Goal: Task Accomplishment & Management: Complete application form

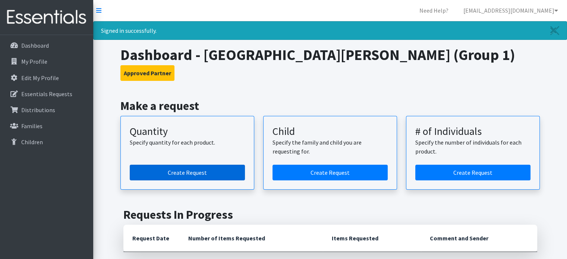
click at [176, 168] on link "Create Request" at bounding box center [187, 173] width 115 height 16
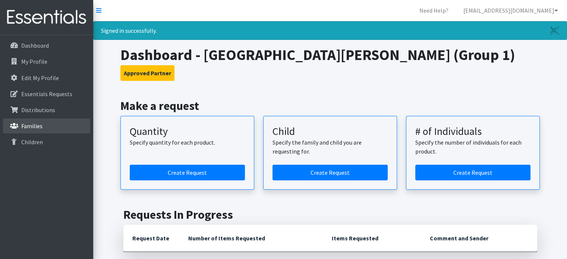
click at [39, 126] on p "Families" at bounding box center [31, 125] width 21 height 7
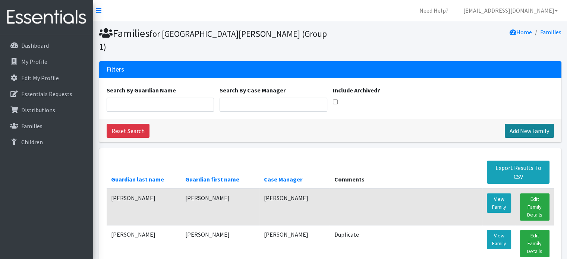
click at [512, 124] on link "Add New Family" at bounding box center [528, 131] width 49 height 14
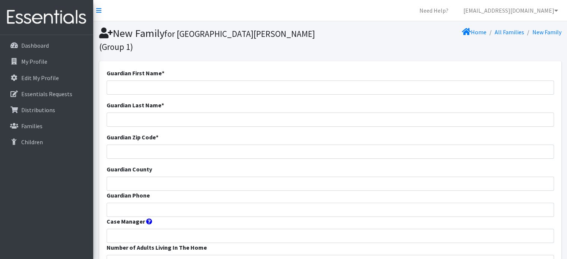
click at [135, 80] on input "Guardian First Name *" at bounding box center [330, 87] width 447 height 14
click at [128, 101] on div "Guardian Last Name *" at bounding box center [330, 114] width 447 height 26
click at [153, 80] on input "Nancy Garcia" at bounding box center [330, 87] width 447 height 14
type input "[PERSON_NAME]"
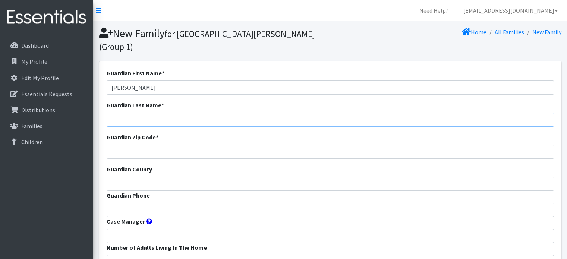
click at [125, 113] on input "Guardian Last Name *" at bounding box center [330, 120] width 447 height 14
type input "[PERSON_NAME]"
click at [125, 145] on input "Guardian Zip Code *" at bounding box center [330, 152] width 447 height 14
type input "63116"
click at [124, 177] on input "Guardian County" at bounding box center [330, 184] width 447 height 14
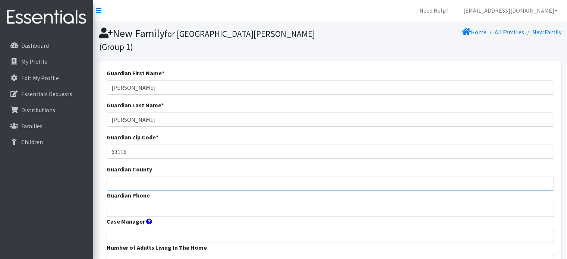
type input "St. Louis City"
click at [139, 203] on input "Guardian Phone" at bounding box center [330, 210] width 447 height 14
type input "314.668.4467"
click at [136, 229] on input "Case Manager" at bounding box center [330, 236] width 447 height 14
type input "Silvia Martinez"
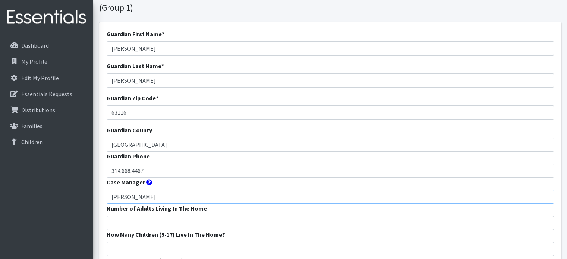
scroll to position [112, 0]
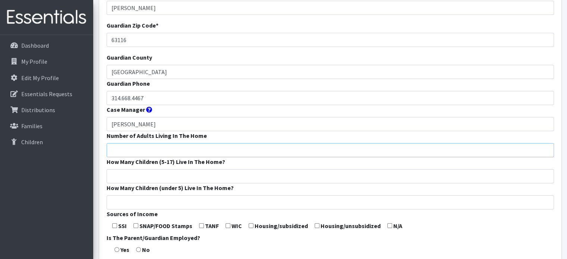
click at [146, 143] on input "Number of Adults Living In The Home" at bounding box center [330, 150] width 447 height 14
type input "2"
click at [124, 169] on input "How Many Children (5-17) Live In The Home?" at bounding box center [330, 176] width 447 height 14
type input "0"
click at [142, 195] on input "How Many Children (under 5) Live In The Home?" at bounding box center [330, 202] width 447 height 14
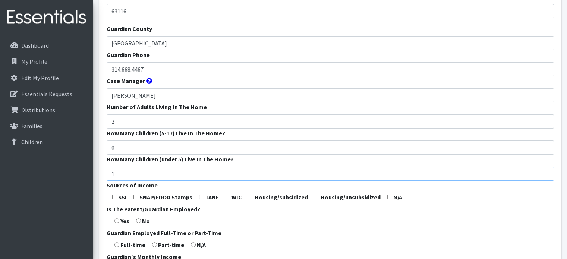
scroll to position [186, 0]
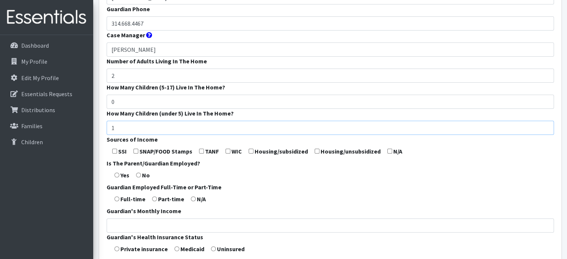
type input "1"
click at [140, 172] on input "radio" at bounding box center [138, 174] width 5 height 5
radio input "true"
click at [192, 196] on input "radio" at bounding box center [193, 198] width 5 height 5
radio input "true"
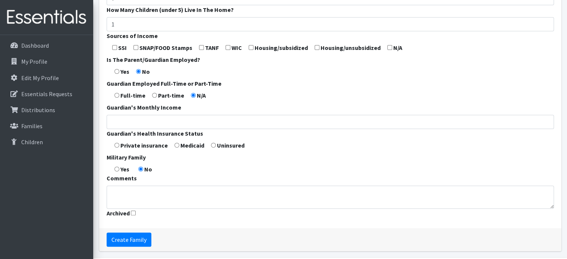
scroll to position [298, 0]
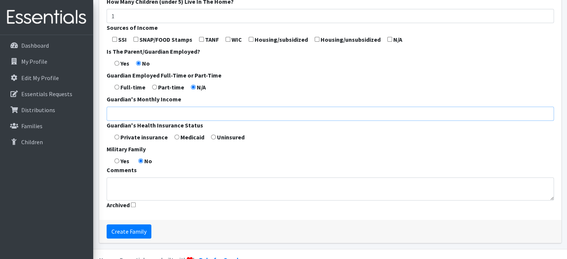
click at [135, 107] on input "Guardian's Monthly Income" at bounding box center [330, 114] width 447 height 14
type input "0"
drag, startPoint x: 125, startPoint y: 178, endPoint x: 119, endPoint y: 179, distance: 6.1
click at [119, 179] on textarea "Comments" at bounding box center [330, 188] width 447 height 23
drag, startPoint x: 146, startPoint y: 174, endPoint x: 137, endPoint y: 175, distance: 9.0
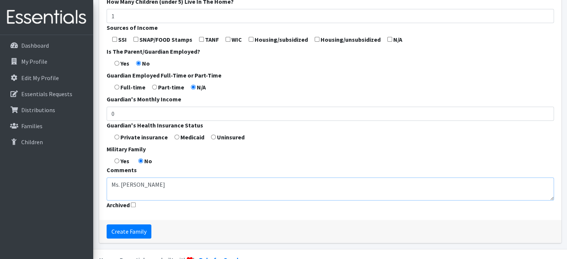
click at [111, 177] on textarea "Ms. Nancy l" at bounding box center [330, 188] width 447 height 23
click at [153, 177] on textarea "Ms. Nancy l" at bounding box center [330, 188] width 447 height 23
paste textarea "Ms. Nancy is living with her mother and her newborn baby."
drag, startPoint x: 137, startPoint y: 171, endPoint x: 108, endPoint y: 168, distance: 29.6
click at [108, 177] on textarea "Ms. Nancy Ms. Nancy is living with her mother and her newborn baby." at bounding box center [330, 188] width 447 height 23
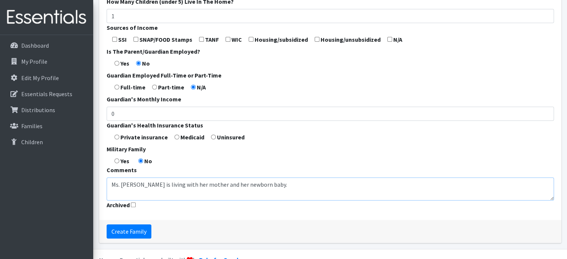
click at [267, 177] on textarea "Ms. Nancy is living with her mother and her newborn baby." at bounding box center [330, 188] width 447 height 23
type textarea "Ms. Nancy is living with her mother and her newborn baby."
click at [130, 224] on input "Create Family" at bounding box center [129, 231] width 45 height 14
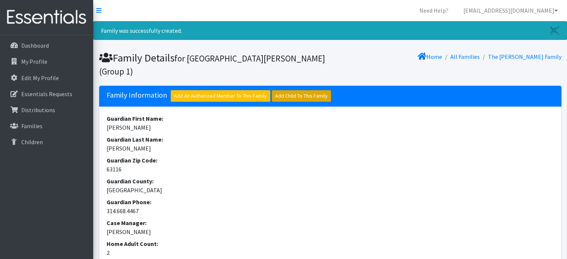
click at [300, 95] on link "Add Child To This Family" at bounding box center [301, 96] width 59 height 12
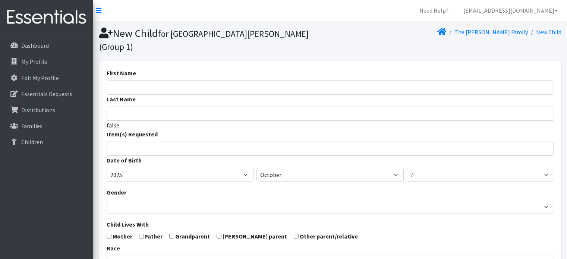
select select
click at [137, 80] on input "First Name" at bounding box center [330, 87] width 447 height 14
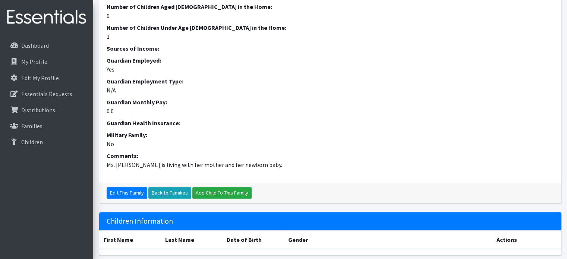
scroll to position [298, 0]
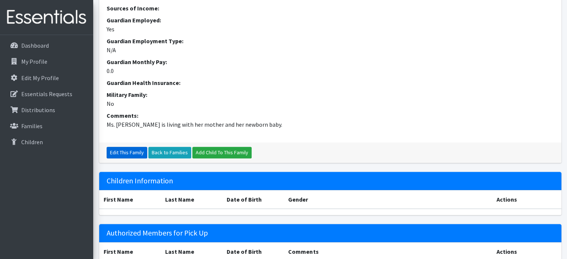
click at [125, 149] on link "Edit This Family" at bounding box center [127, 153] width 41 height 12
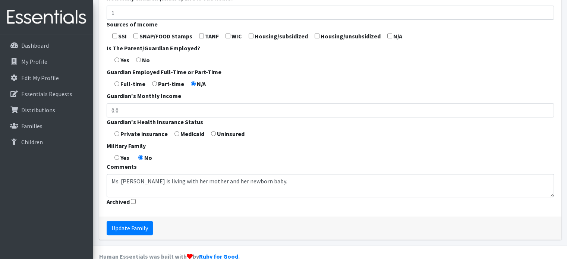
scroll to position [303, 0]
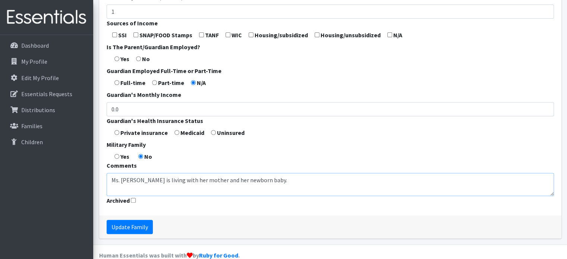
drag, startPoint x: 260, startPoint y: 169, endPoint x: 148, endPoint y: 170, distance: 112.5
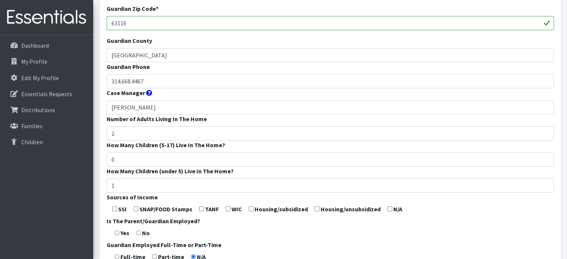
scroll to position [116, 0]
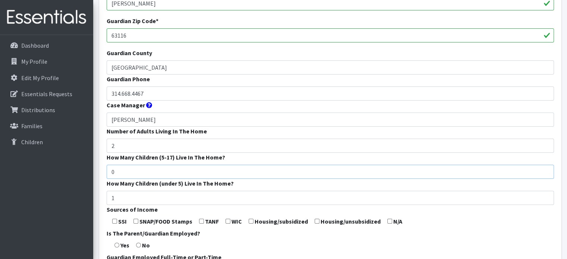
drag, startPoint x: 129, startPoint y: 160, endPoint x: 107, endPoint y: 151, distance: 22.9
click at [110, 165] on input "0" at bounding box center [330, 172] width 447 height 14
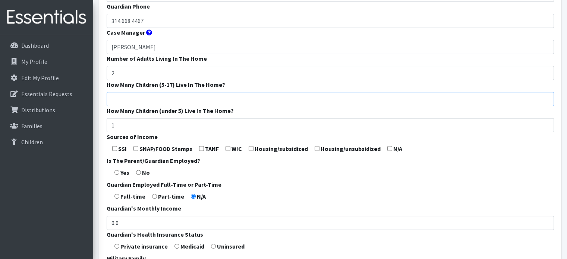
scroll to position [191, 0]
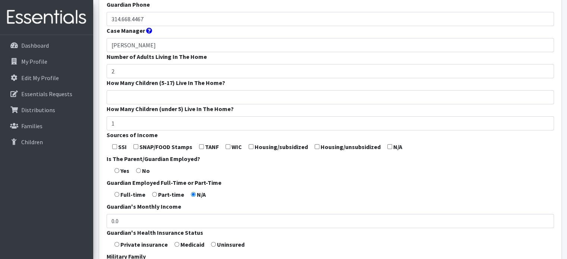
click at [133, 132] on form "Guardian First Name * Nancy Guardian Last Name * Garcia Guardian Zip Code * 631…" at bounding box center [330, 99] width 447 height 442
click at [134, 144] on input "checkbox" at bounding box center [135, 146] width 5 height 5
checkbox input "true"
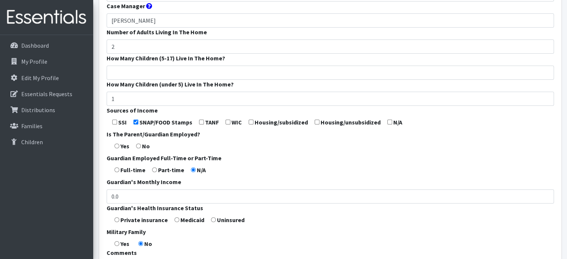
scroll to position [228, 0]
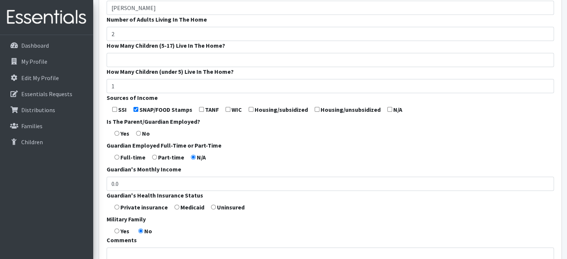
click at [138, 131] on input "radio" at bounding box center [138, 133] width 5 height 5
radio input "true"
click at [191, 155] on input "radio" at bounding box center [193, 157] width 5 height 5
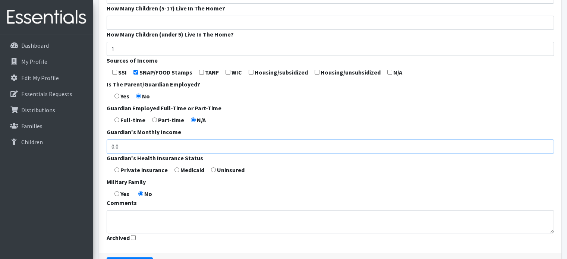
drag, startPoint x: 128, startPoint y: 132, endPoint x: 98, endPoint y: 132, distance: 29.8
click at [98, 132] on div "Guardian First Name * Nancy Guardian Last Name * Garcia Guardian Zip Code * 631…" at bounding box center [330, 39] width 468 height 486
drag, startPoint x: 126, startPoint y: 134, endPoint x: 75, endPoint y: 127, distance: 50.8
click at [75, 127] on div "Need Help? ehernandez@ccstl.org My Co-Workers My Profile Logout Dashboard My Pr…" at bounding box center [283, 22] width 567 height 575
click at [127, 139] on input "Guardian's Monthly Income" at bounding box center [330, 146] width 447 height 14
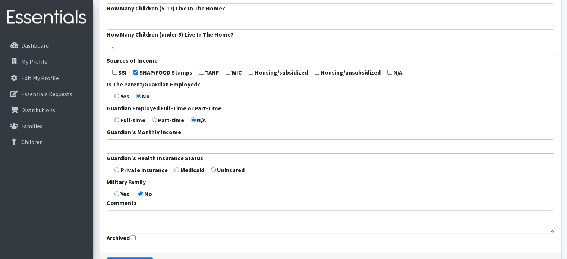
drag, startPoint x: 126, startPoint y: 134, endPoint x: 107, endPoint y: 133, distance: 18.6
click at [107, 139] on input "Guardian's Monthly Income" at bounding box center [330, 146] width 447 height 14
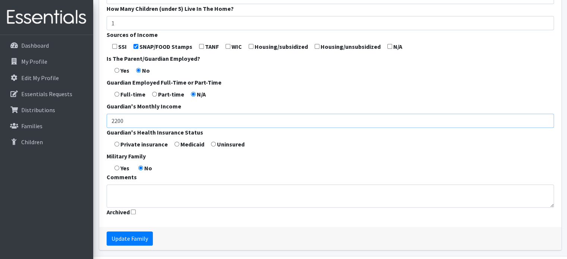
scroll to position [303, 0]
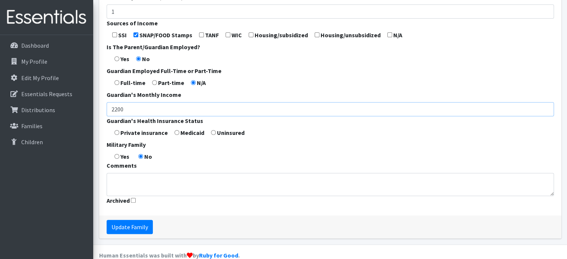
type input "2200"
click at [131, 173] on textarea "Ms. Nancy is living with her mother and her newborn baby." at bounding box center [330, 184] width 447 height 23
type textarea "Nancy's husband is the sole source of household income."
click at [129, 220] on input "Update Family" at bounding box center [130, 227] width 46 height 14
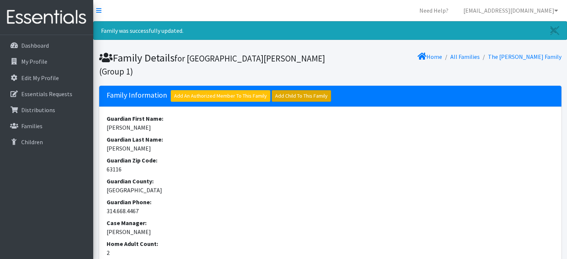
click at [287, 96] on link "Add Child To This Family" at bounding box center [301, 96] width 59 height 12
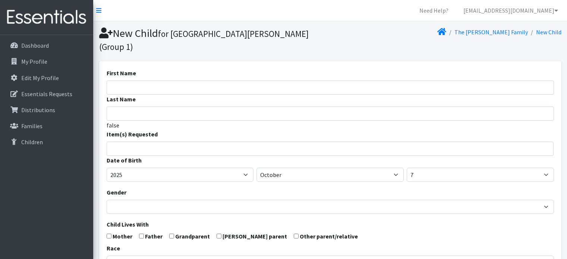
select select
click at [127, 80] on input "First Name" at bounding box center [330, 87] width 447 height 14
click at [127, 80] on input "[PERSON_NAME]" at bounding box center [330, 87] width 447 height 14
click at [152, 80] on input "[PERSON_NAME]" at bounding box center [330, 87] width 447 height 14
drag, startPoint x: 164, startPoint y: 76, endPoint x: 128, endPoint y: 76, distance: 35.4
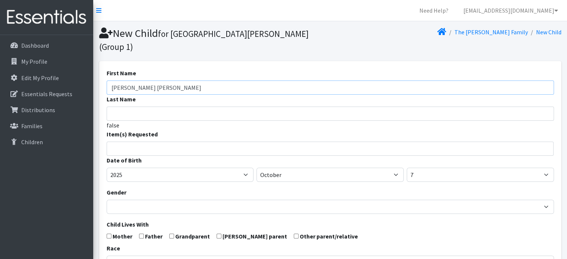
click at [128, 80] on input "Dasha Cerda Triana" at bounding box center [330, 87] width 447 height 14
type input "[PERSON_NAME]"
click at [118, 107] on input "Last Name" at bounding box center [330, 114] width 447 height 14
paste input "[PERSON_NAME]"
type input "[PERSON_NAME]"
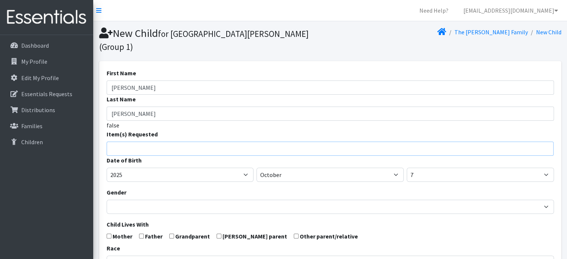
click at [118, 142] on li at bounding box center [333, 146] width 444 height 9
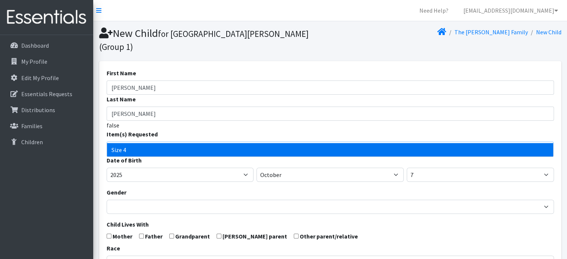
type input "4"
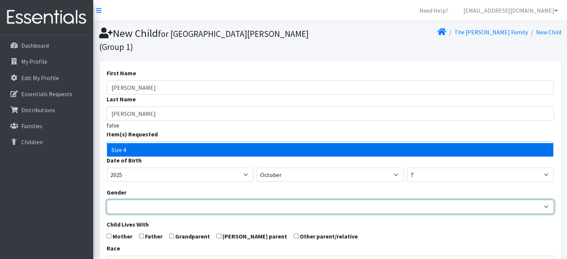
click at [133, 200] on select "Male Female" at bounding box center [330, 207] width 447 height 14
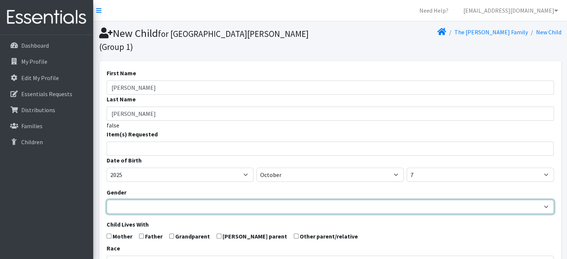
select select "[DEMOGRAPHIC_DATA]"
click at [107, 200] on select "Male Female" at bounding box center [330, 207] width 447 height 14
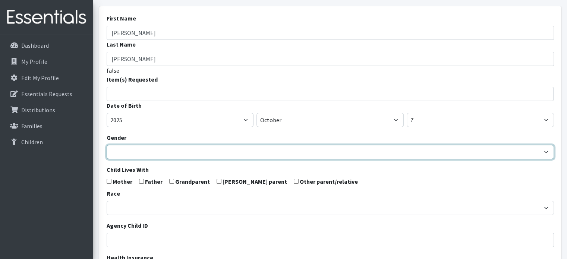
scroll to position [75, 0]
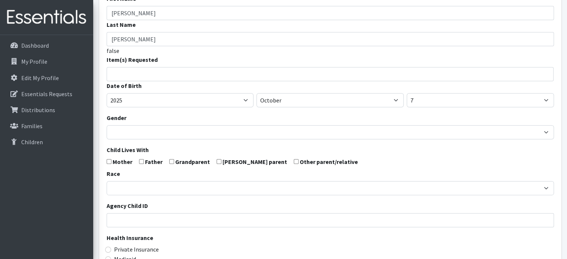
click at [142, 159] on input "checkbox" at bounding box center [141, 161] width 5 height 5
checkbox input "true"
click at [105, 149] on div "First Name Dasha Last Name Cerda Triana false Item(s) Requested Size 0/Newborn …" at bounding box center [330, 183] width 462 height 392
click at [110, 159] on input "checkbox" at bounding box center [109, 161] width 5 height 5
checkbox input "true"
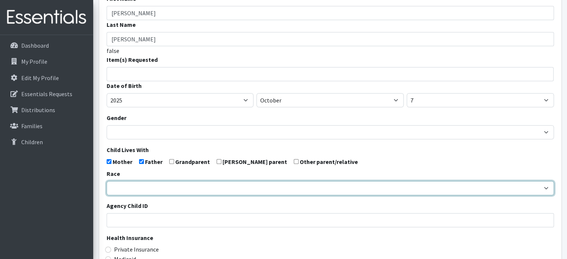
click at [126, 181] on select "African American Caucasian Hispanic Asian American Indian Pacific Islander Mult…" at bounding box center [330, 188] width 447 height 14
select select "Hispanic"
click at [107, 181] on select "African American Caucasian Hispanic Asian American Indian Pacific Islander Mult…" at bounding box center [330, 188] width 447 height 14
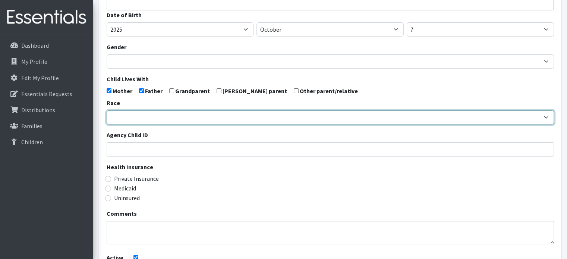
scroll to position [149, 0]
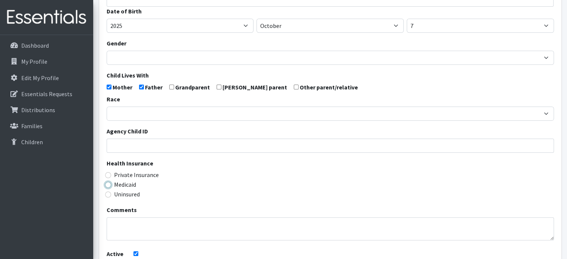
click at [107, 182] on input "Medicaid" at bounding box center [108, 185] width 6 height 6
radio input "true"
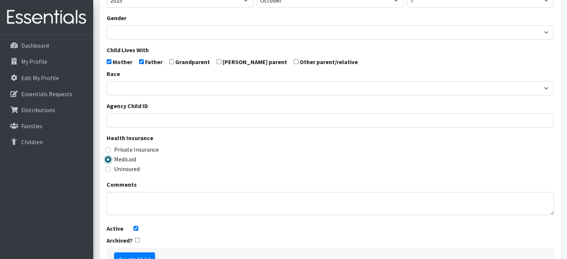
scroll to position [214, 0]
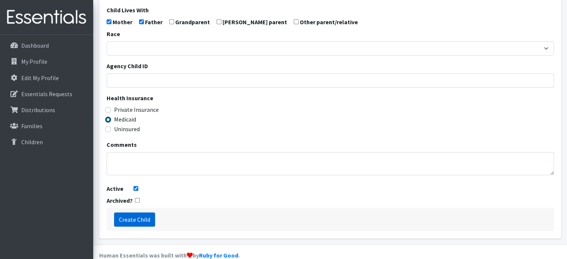
click at [129, 212] on input "Create Child" at bounding box center [134, 219] width 41 height 14
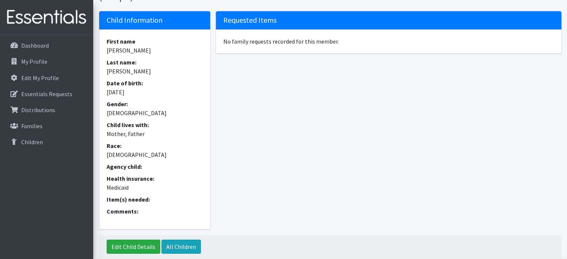
scroll to position [88, 0]
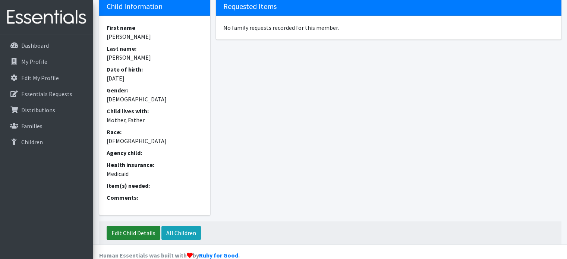
click at [138, 226] on link "Edit Child Details" at bounding box center [134, 233] width 54 height 14
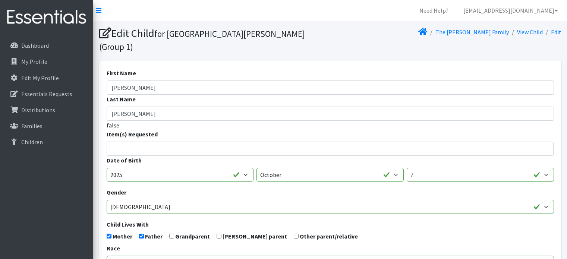
select select
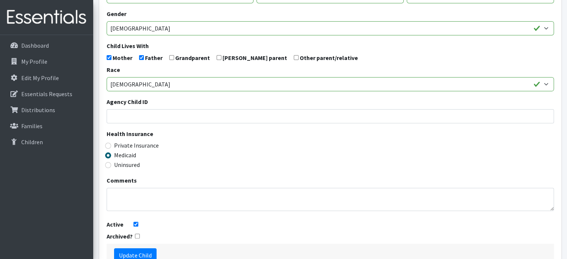
scroll to position [214, 0]
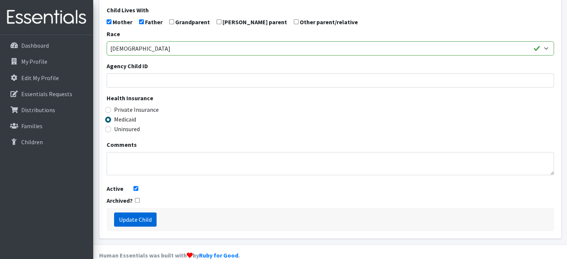
click at [145, 212] on input "Update Child" at bounding box center [135, 219] width 42 height 14
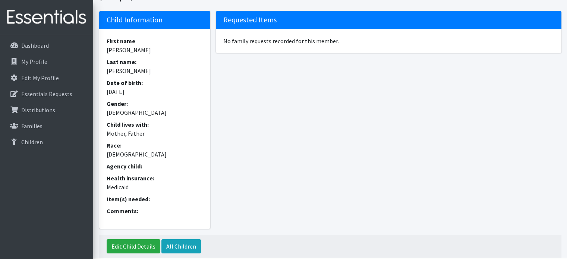
scroll to position [88, 0]
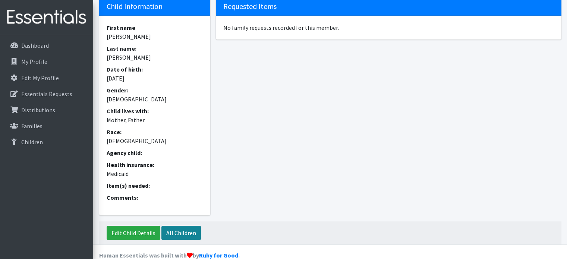
click at [179, 226] on link "All Children" at bounding box center [180, 233] width 39 height 14
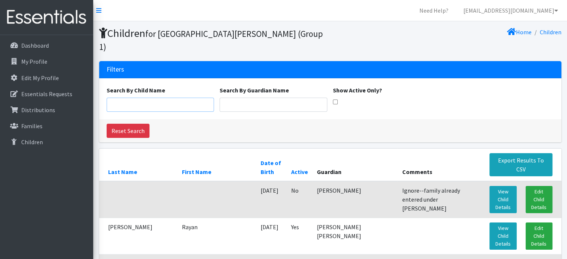
click at [123, 98] on input "Search By Child Name" at bounding box center [161, 105] width 108 height 14
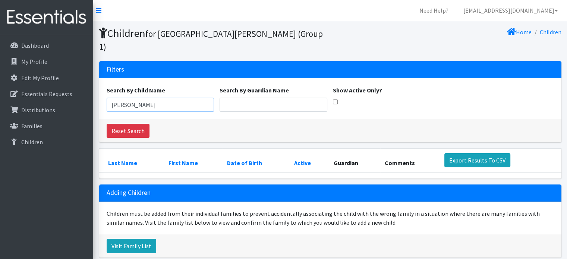
type input "Nancy"
click at [132, 239] on link "Visit Family List" at bounding box center [132, 246] width 50 height 14
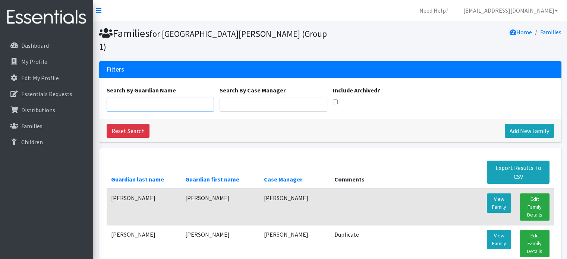
click at [133, 98] on input "Search By Guardian Name" at bounding box center [161, 105] width 108 height 14
type input "garcia"
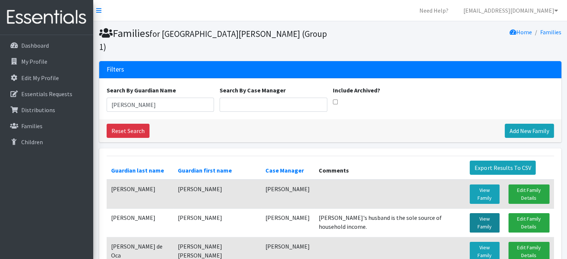
click at [472, 213] on link "View Family" at bounding box center [483, 222] width 29 height 19
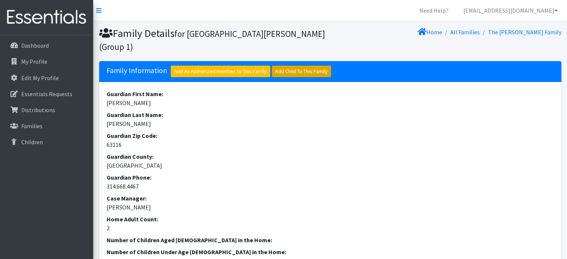
click at [298, 71] on link "Add Child To This Family" at bounding box center [301, 72] width 59 height 12
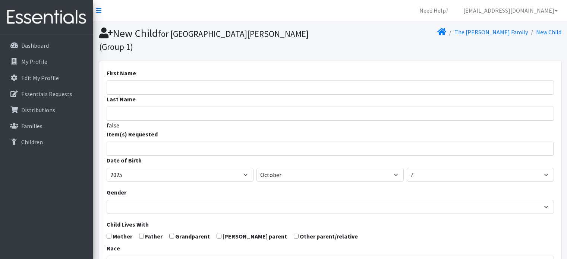
select select
click at [121, 80] on input "First Name" at bounding box center [330, 87] width 447 height 14
type input "[PERSON_NAME]"
click at [127, 107] on input "Last Name" at bounding box center [330, 114] width 447 height 14
type input "[PERSON_NAME]"
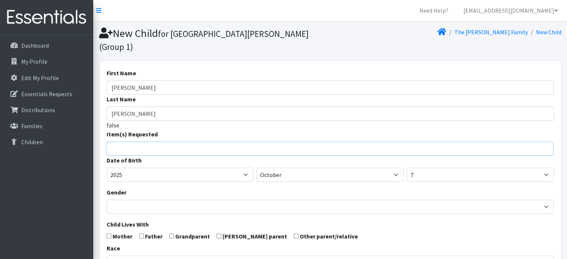
click at [130, 143] on ul at bounding box center [332, 148] width 451 height 10
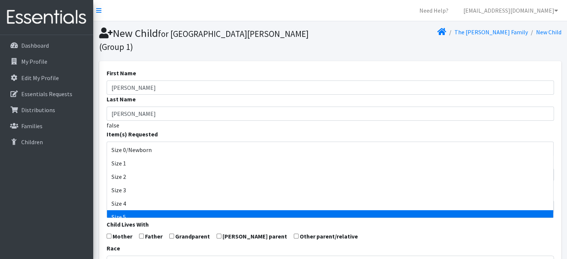
select select "1098"
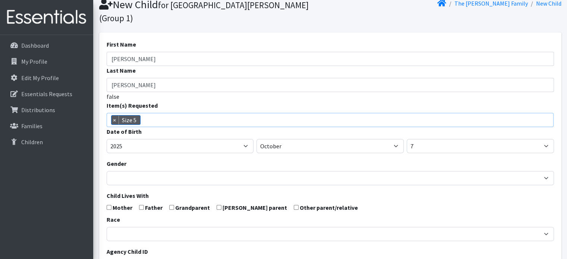
scroll to position [75, 0]
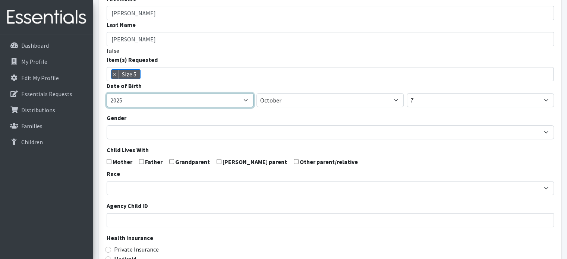
click at [149, 93] on select "2005 2006 2007 2008 2009 2010 2011 2012 2013 2014 2015 2016 2017 2018 2019 2020…" at bounding box center [180, 100] width 147 height 14
select select "2024"
click at [107, 93] on select "2005 2006 2007 2008 2009 2010 2011 2012 2013 2014 2015 2016 2017 2018 2019 2020…" at bounding box center [180, 100] width 147 height 14
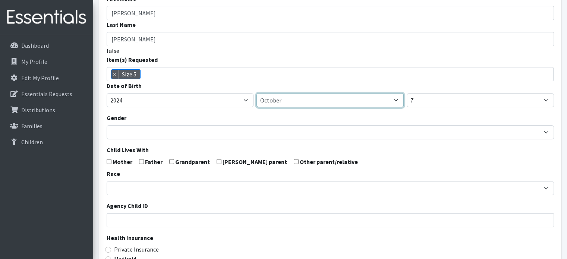
click at [307, 93] on select "January February March April May June July August September October November De…" at bounding box center [329, 100] width 147 height 14
select select "1"
click at [256, 93] on select "January February March April May June July August September October November De…" at bounding box center [329, 100] width 147 height 14
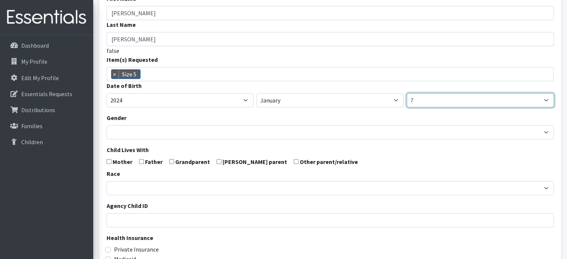
click at [421, 93] on select "1 2 3 4 5 6 7 8 9 10 11 12 13 14 15 16 17 18 19 20 21 22 23 24 25 26 27 28 29 3…" at bounding box center [479, 100] width 147 height 14
select select "30"
click at [406, 93] on select "1 2 3 4 5 6 7 8 9 10 11 12 13 14 15 16 17 18 19 20 21 22 23 24 25 26 27 28 29 3…" at bounding box center [479, 100] width 147 height 14
click at [111, 147] on form "First Name Matilde Last Name Cerda Triana false Item(s) Requested Size 0/Newbor…" at bounding box center [330, 182] width 447 height 377
click at [146, 157] on label "Father" at bounding box center [154, 161] width 18 height 9
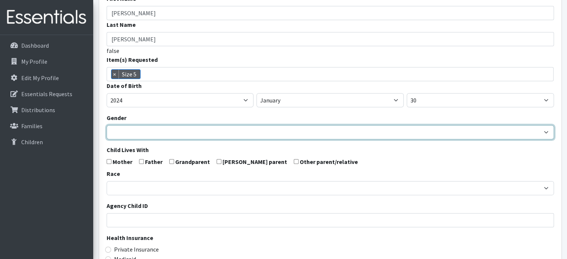
click at [135, 125] on select "[DEMOGRAPHIC_DATA] [DEMOGRAPHIC_DATA]" at bounding box center [330, 132] width 447 height 14
select select "[DEMOGRAPHIC_DATA]"
click at [107, 125] on select "Male Female" at bounding box center [330, 132] width 447 height 14
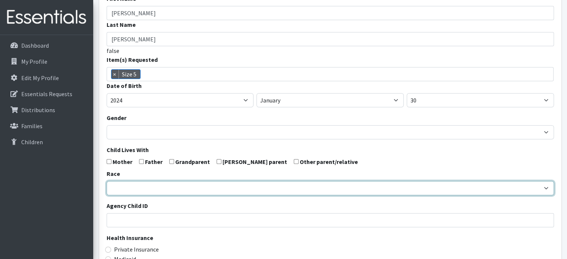
click at [127, 181] on select "African American Caucasian Hispanic Asian American Indian Pacific Islander Mult…" at bounding box center [330, 188] width 447 height 14
select select "Hispanic"
click at [107, 181] on select "African American Caucasian Hispanic Asian American Indian Pacific Islander Mult…" at bounding box center [330, 188] width 447 height 14
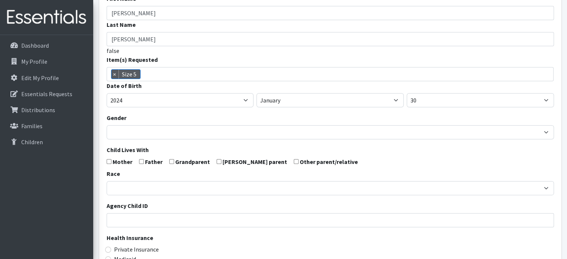
drag, startPoint x: 109, startPoint y: 147, endPoint x: 114, endPoint y: 149, distance: 4.8
click at [110, 159] on input "checkbox" at bounding box center [109, 161] width 5 height 5
checkbox input "true"
click at [141, 159] on input "checkbox" at bounding box center [141, 161] width 5 height 5
checkbox input "true"
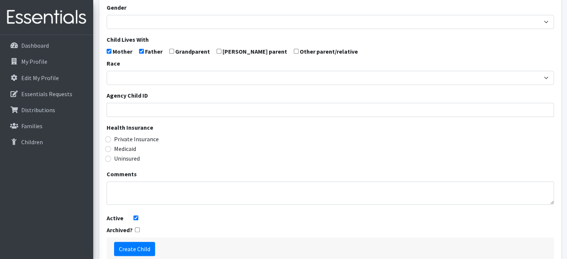
scroll to position [186, 0]
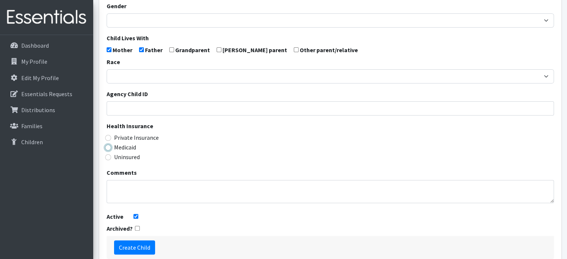
click at [109, 145] on input "Medicaid" at bounding box center [108, 148] width 6 height 6
radio input "true"
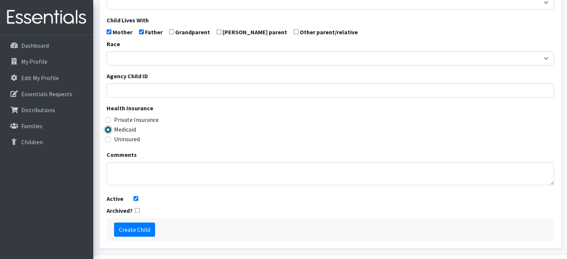
scroll to position [214, 0]
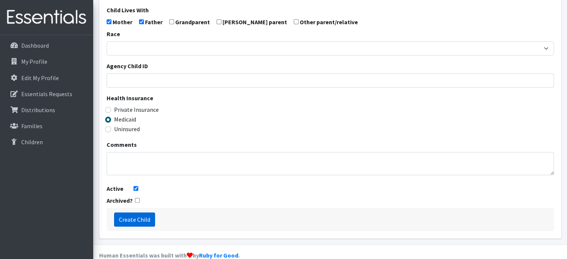
click at [133, 212] on input "Create Child" at bounding box center [134, 219] width 41 height 14
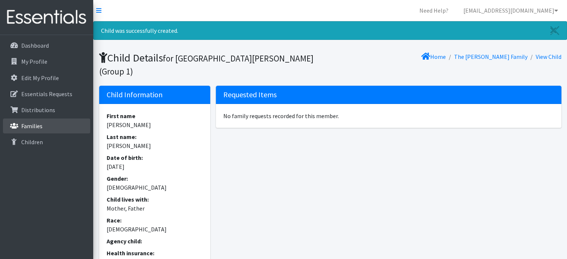
click at [33, 125] on p "Families" at bounding box center [31, 125] width 21 height 7
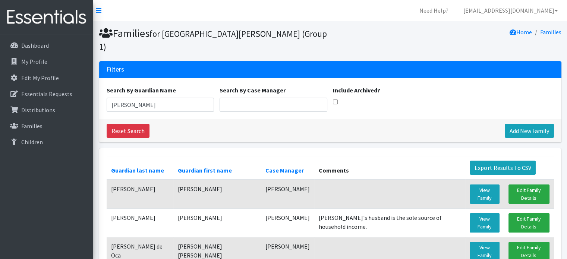
click at [120, 209] on td "[PERSON_NAME]" at bounding box center [140, 223] width 67 height 29
click at [476, 213] on link "View Family" at bounding box center [483, 222] width 29 height 19
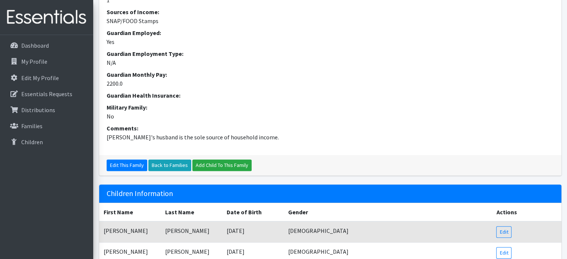
scroll to position [186, 0]
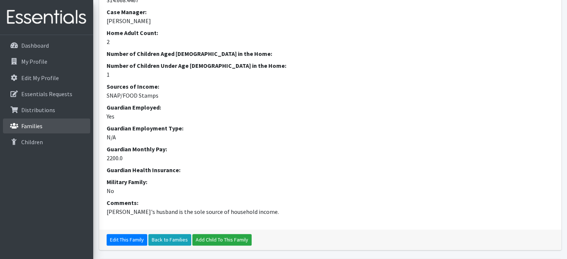
click at [34, 127] on p "Families" at bounding box center [31, 125] width 21 height 7
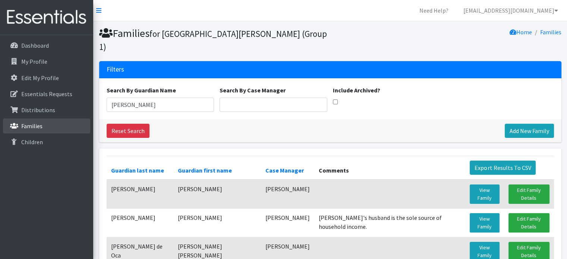
click at [37, 124] on p "Families" at bounding box center [31, 125] width 21 height 7
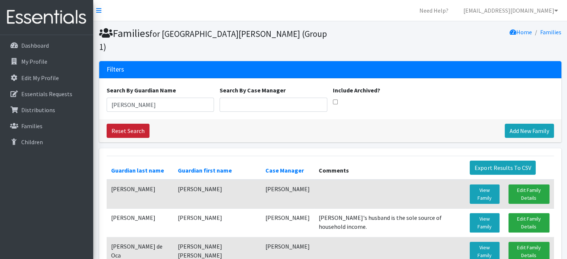
click at [124, 124] on link "Reset Search" at bounding box center [128, 131] width 43 height 14
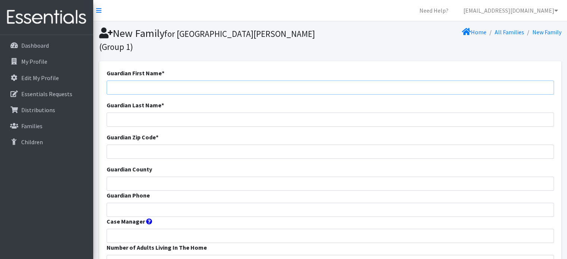
click at [125, 80] on input "Guardian First Name *" at bounding box center [330, 87] width 447 height 14
type input "Katy"
click at [125, 113] on input "Guardian Last Name *" at bounding box center [330, 120] width 447 height 14
type input "[PERSON_NAME]"
click at [118, 145] on input "Guardian Zip Code *" at bounding box center [330, 152] width 447 height 14
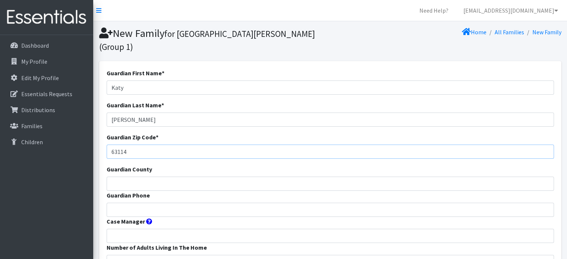
type input "63114"
click at [142, 177] on input "Guardian County" at bounding box center [330, 184] width 447 height 14
click at [124, 177] on input "Guardian County" at bounding box center [330, 184] width 447 height 14
type input "[GEOGRAPHIC_DATA]"
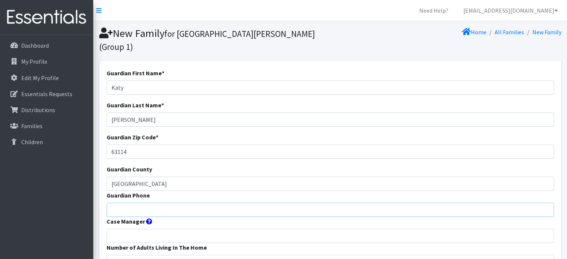
click at [127, 203] on input "Guardian Phone" at bounding box center [330, 210] width 447 height 14
type input "3142808273"
click at [128, 229] on input "Case Manager" at bounding box center [330, 236] width 447 height 14
type input "Silvia Martinez"
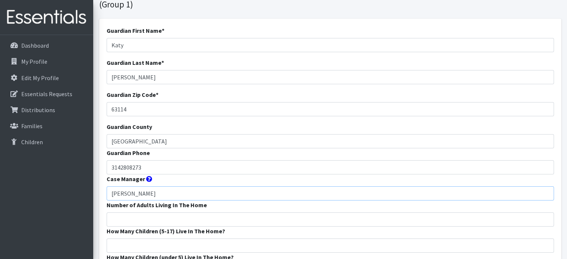
scroll to position [112, 0]
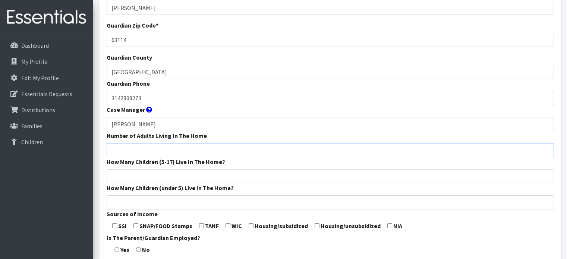
click at [128, 143] on input "Number of Adults Living In The Home" at bounding box center [330, 150] width 447 height 14
type input "1"
click at [116, 169] on input "How Many Children (5-17) Live In The Home?" at bounding box center [330, 176] width 447 height 14
type input "1"
click at [122, 195] on input "How Many Children (under 5) Live In The Home?" at bounding box center [330, 202] width 447 height 14
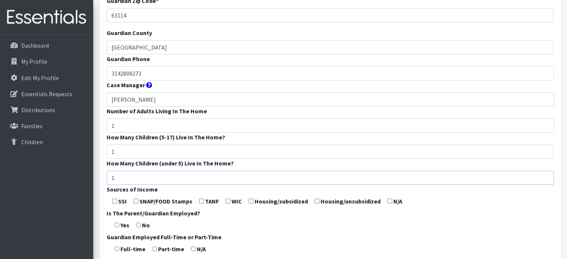
scroll to position [186, 0]
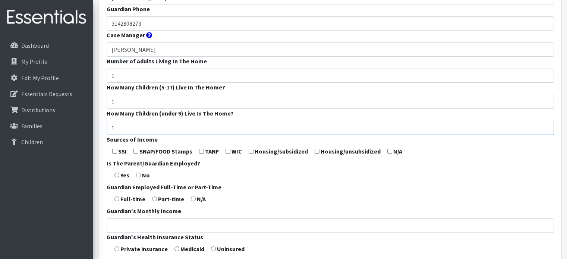
type input "1"
click at [136, 149] on input "checkbox" at bounding box center [135, 151] width 5 height 5
checkbox input "true"
click at [118, 172] on input "radio" at bounding box center [116, 174] width 5 height 5
radio input "true"
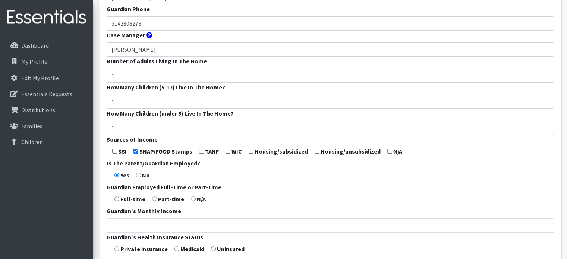
click at [116, 196] on input "radio" at bounding box center [116, 198] width 5 height 5
radio input "true"
click at [128, 218] on input "Guardian's Monthly Income" at bounding box center [330, 225] width 447 height 14
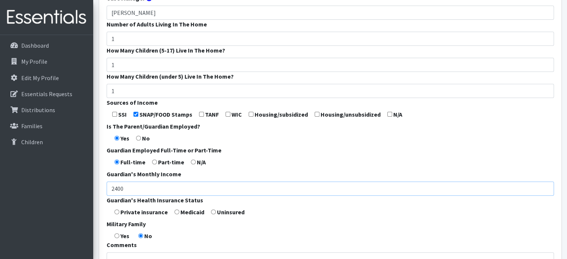
scroll to position [224, 0]
type input "2400"
click at [176, 209] on input "radio" at bounding box center [176, 211] width 5 height 5
radio input "true"
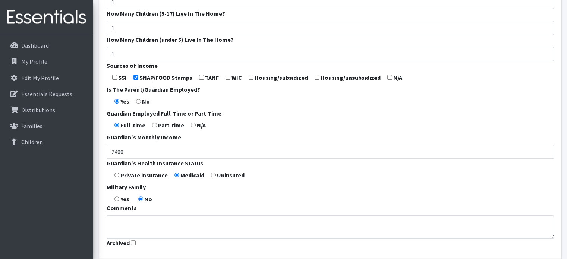
scroll to position [303, 0]
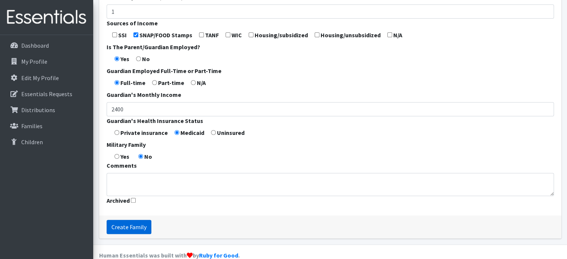
click at [132, 220] on input "Create Family" at bounding box center [129, 227] width 45 height 14
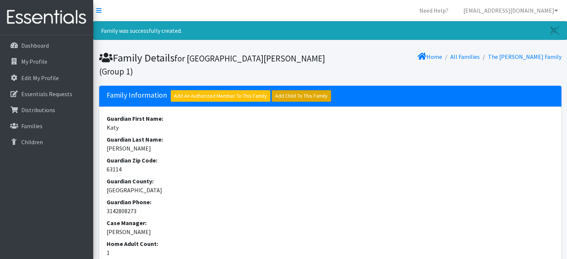
click at [295, 96] on link "Add Child To This Family" at bounding box center [301, 96] width 59 height 12
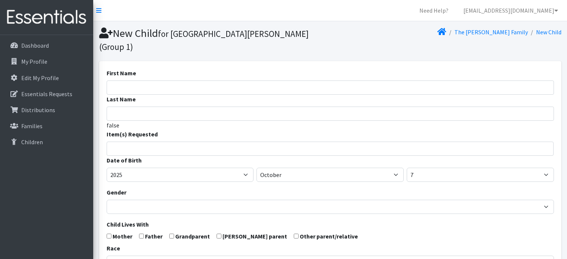
select select
type input "[PERSON_NAME]"
click at [118, 107] on input "Last Name" at bounding box center [330, 114] width 447 height 14
type input "[PERSON_NAME]"
click at [121, 144] on input "search" at bounding box center [335, 147] width 444 height 7
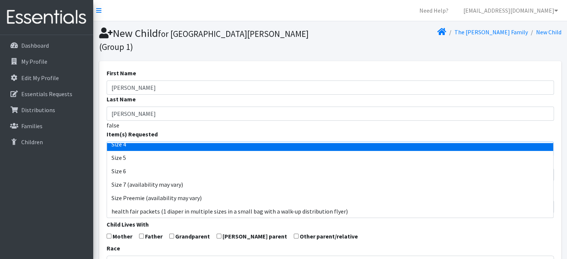
scroll to position [60, 0]
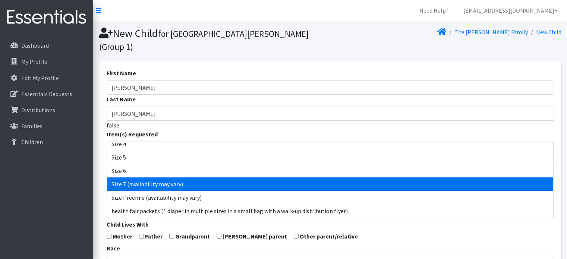
select select "6073"
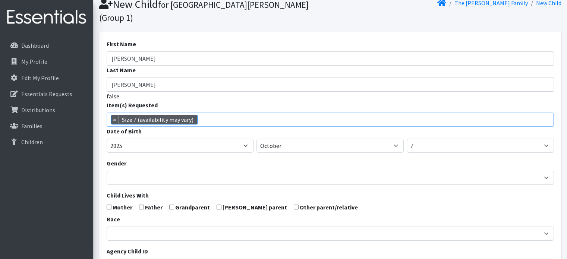
scroll to position [75, 0]
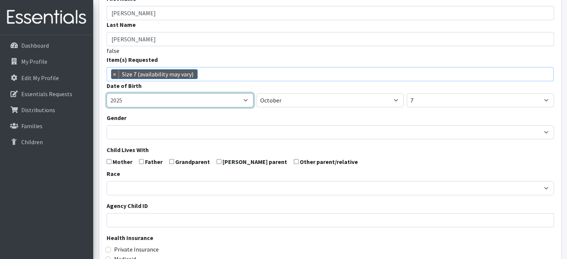
click at [246, 93] on select "2005 2006 2007 2008 2009 2010 2011 2012 2013 2014 2015 2016 2017 2018 2019 2020…" at bounding box center [180, 100] width 147 height 14
select select "2022"
click at [107, 93] on select "2005 2006 2007 2008 2009 2010 2011 2012 2013 2014 2015 2016 2017 2018 2019 2020…" at bounding box center [180, 100] width 147 height 14
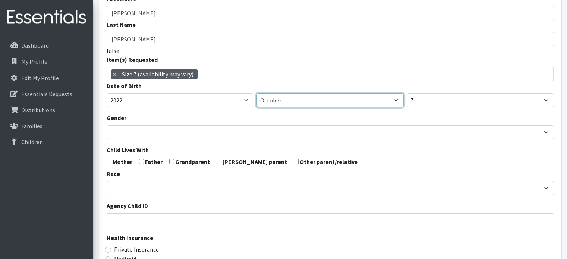
click at [308, 93] on select "January February March April May June July August September October November De…" at bounding box center [329, 100] width 147 height 14
select select "5"
click at [256, 93] on select "January February March April May June July August September October November De…" at bounding box center [329, 100] width 147 height 14
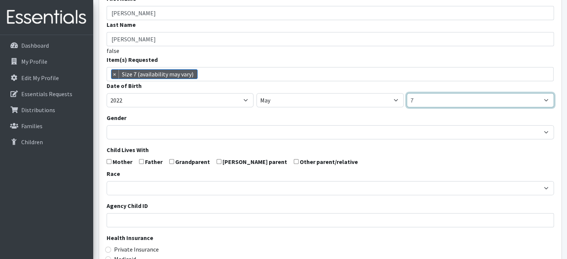
drag, startPoint x: 431, startPoint y: 89, endPoint x: 430, endPoint y: 94, distance: 4.8
click at [431, 93] on select "1 2 3 4 5 6 7 8 9 10 11 12 13 14 15 16 17 18 19 20 21 22 23 24 25 26 27 28 29 3…" at bounding box center [479, 100] width 147 height 14
select select "2"
click at [406, 93] on select "1 2 3 4 5 6 7 8 9 10 11 12 13 14 15 16 17 18 19 20 21 22 23 24 25 26 27 28 29 3…" at bounding box center [479, 100] width 147 height 14
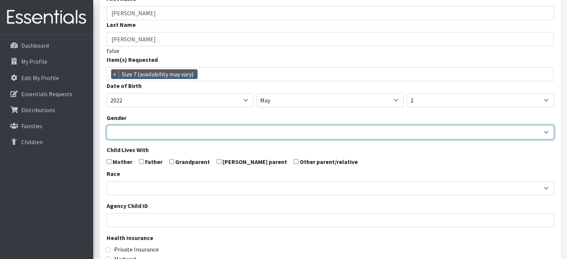
click at [141, 125] on select "Male Female" at bounding box center [330, 132] width 447 height 14
select select "[DEMOGRAPHIC_DATA]"
click at [107, 125] on select "Male Female" at bounding box center [330, 132] width 447 height 14
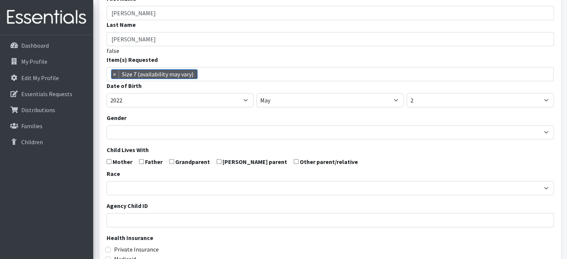
click at [109, 146] on form "First Name Javier Last Name Lopez false Item(s) Requested Size 0/Newborn Size 1…" at bounding box center [330, 182] width 447 height 377
click at [107, 145] on form "First Name Javier Last Name Lopez false Item(s) Requested Size 0/Newborn Size 1…" at bounding box center [330, 182] width 447 height 377
click at [108, 159] on input "checkbox" at bounding box center [109, 161] width 5 height 5
checkbox input "true"
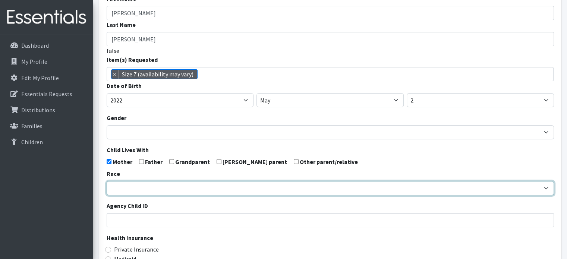
click at [130, 181] on select "African American Caucasian Hispanic Asian American Indian Pacific Islander Mult…" at bounding box center [330, 188] width 447 height 14
select select "Hispanic"
click at [107, 181] on select "African American Caucasian Hispanic Asian American Indian Pacific Islander Mult…" at bounding box center [330, 188] width 447 height 14
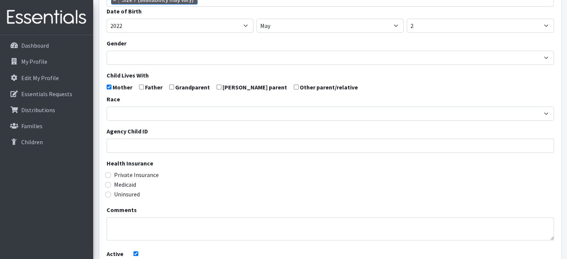
click at [104, 172] on div "First Name Javier Last Name Lopez false Item(s) Requested Size 0/Newborn Size 1…" at bounding box center [330, 108] width 462 height 392
click at [111, 180] on div "Medicaid" at bounding box center [330, 184] width 447 height 9
click at [109, 182] on input "Medicaid" at bounding box center [108, 185] width 6 height 6
radio input "true"
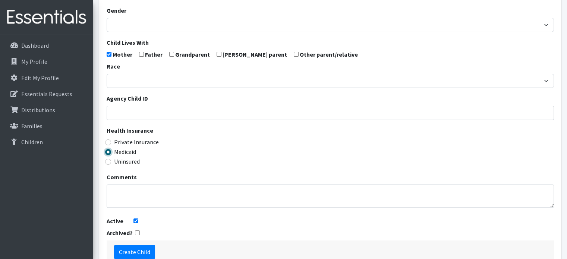
scroll to position [214, 0]
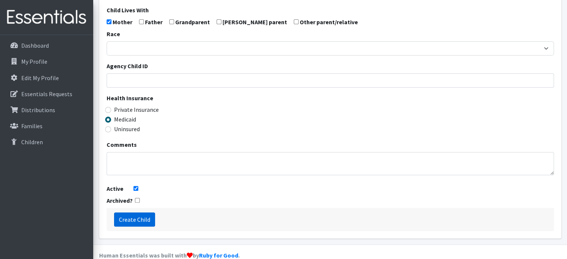
click at [134, 212] on input "Create Child" at bounding box center [134, 219] width 41 height 14
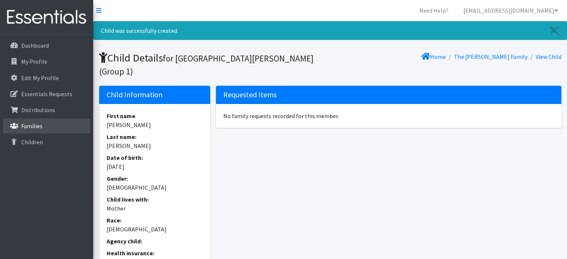
click at [30, 128] on p "Families" at bounding box center [31, 125] width 21 height 7
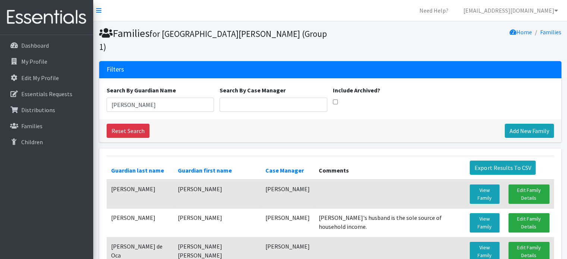
type input "[PERSON_NAME]"
click at [471, 213] on link "View Family" at bounding box center [483, 222] width 29 height 19
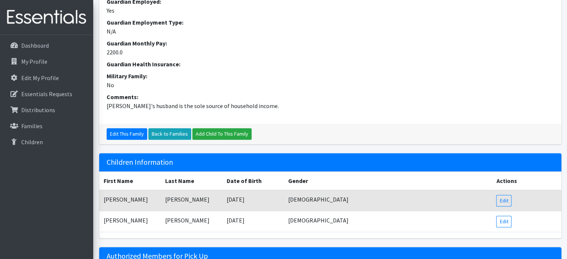
scroll to position [335, 0]
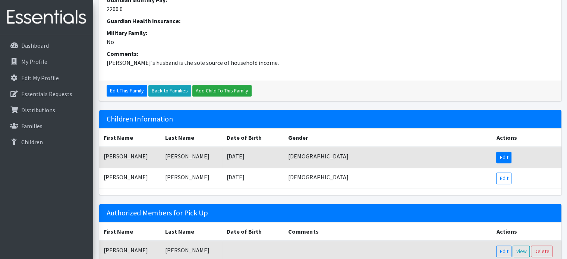
click at [505, 155] on link "Edit" at bounding box center [503, 158] width 15 height 12
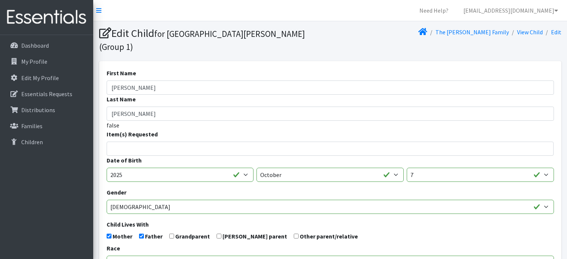
select select
click at [299, 168] on select "January February March April May June July August September October November De…" at bounding box center [329, 175] width 147 height 14
select select "3"
click at [256, 168] on select "January February March April May June July August September October November De…" at bounding box center [329, 175] width 147 height 14
click at [438, 168] on select "1 2 3 4 5 6 7 8 9 10 11 12 13 14 15 16 17 18 19 20 21 22 23 24 25 26 27 28 29 3…" at bounding box center [479, 175] width 147 height 14
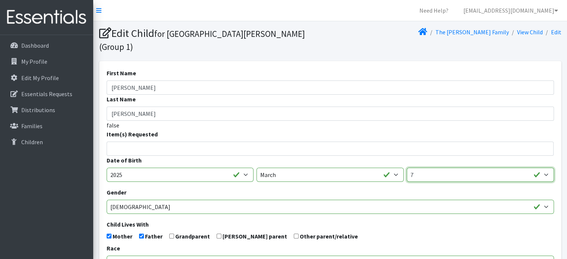
select select "4"
click at [406, 168] on select "1 2 3 4 5 6 7 8 9 10 11 12 13 14 15 16 17 18 19 20 21 22 23 24 25 26 27 28 29 3…" at bounding box center [479, 175] width 147 height 14
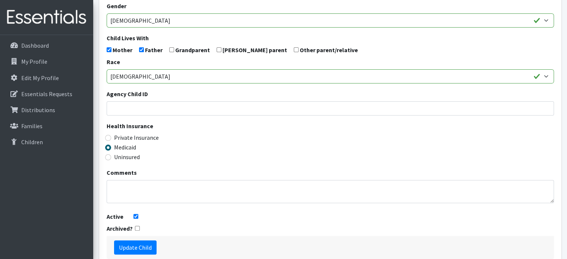
scroll to position [214, 0]
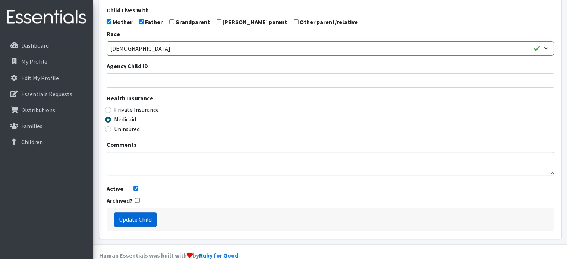
click at [137, 212] on input "Update Child" at bounding box center [135, 219] width 42 height 14
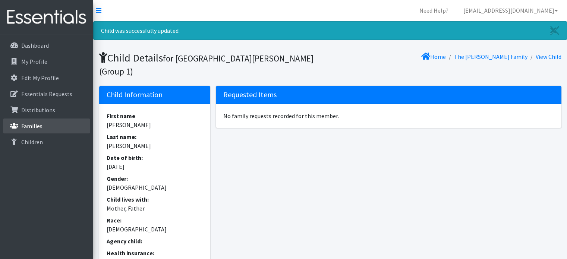
click at [26, 128] on p "Families" at bounding box center [31, 125] width 21 height 7
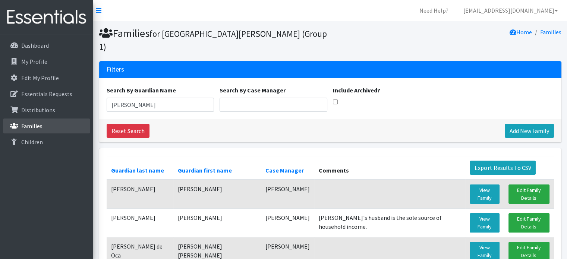
click at [38, 125] on p "Families" at bounding box center [31, 125] width 21 height 7
click at [34, 125] on p "Families" at bounding box center [31, 125] width 21 height 7
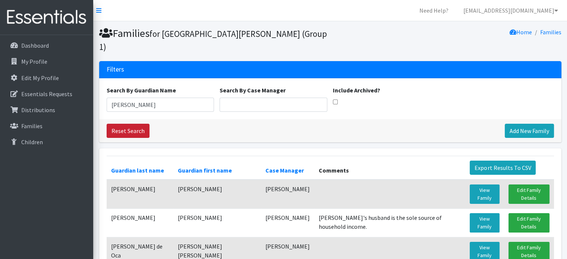
click at [130, 124] on link "Reset Search" at bounding box center [128, 131] width 43 height 14
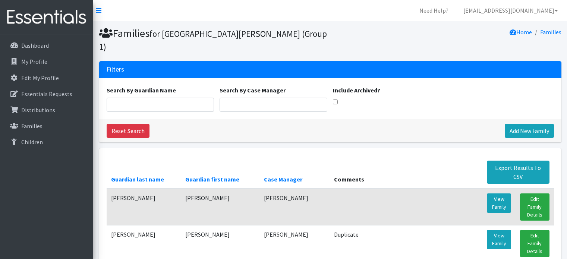
click at [526, 124] on link "Add New Family" at bounding box center [528, 131] width 49 height 14
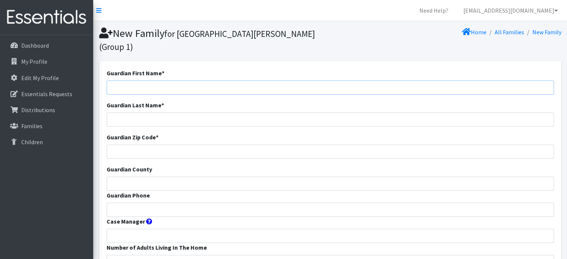
click at [122, 80] on input "Guardian First Name *" at bounding box center [330, 87] width 447 height 14
type input "[PERSON_NAME]"
click at [123, 113] on input "Guardian Last Name *" at bounding box center [330, 120] width 447 height 14
type input "[PERSON_NAME]"
click at [116, 145] on input "Guardian Zip Code *" at bounding box center [330, 152] width 447 height 14
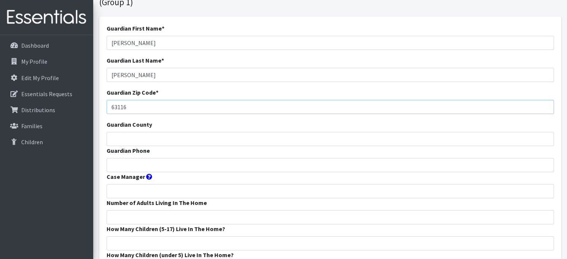
scroll to position [75, 0]
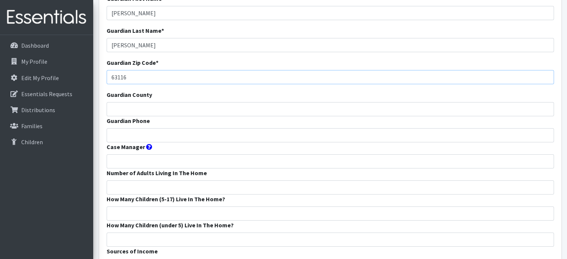
type input "63116"
click at [125, 102] on input "Guardian County" at bounding box center [330, 109] width 447 height 14
type input "[GEOGRAPHIC_DATA]"
click at [129, 128] on input "Guardian Phone" at bounding box center [330, 135] width 447 height 14
click at [130, 128] on input "3142803774" at bounding box center [330, 135] width 447 height 14
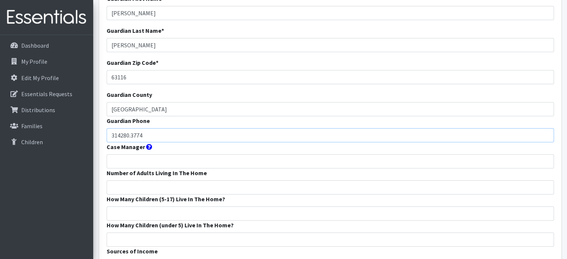
click at [119, 128] on input "314280.3774" at bounding box center [330, 135] width 447 height 14
type input "314.280.3774"
click at [127, 154] on input "Case Manager" at bounding box center [330, 161] width 447 height 14
type input "[PERSON_NAME]"
click at [149, 180] on input "Number of Adults Living In The Home" at bounding box center [330, 187] width 447 height 14
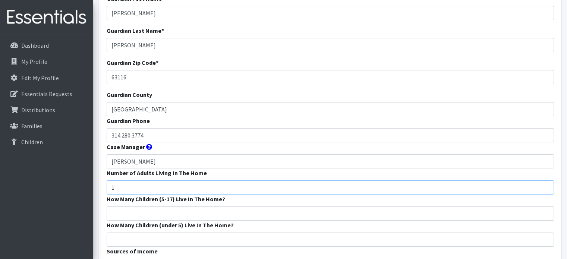
type input "1"
click at [139, 206] on input "How Many Children (5-17) Live In The Home?" at bounding box center [330, 213] width 447 height 14
type input "1"
click at [134, 232] on input "How Many Children (under 5) Live In The Home?" at bounding box center [330, 239] width 447 height 14
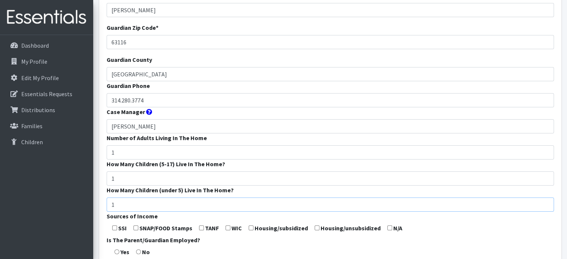
scroll to position [149, 0]
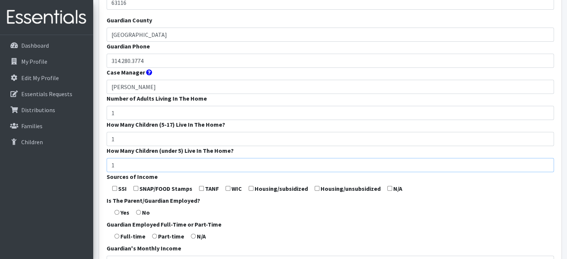
type input "1"
click at [137, 186] on input "checkbox" at bounding box center [135, 188] width 5 height 5
checkbox input "true"
click at [140, 210] on input "radio" at bounding box center [138, 212] width 5 height 5
radio input "true"
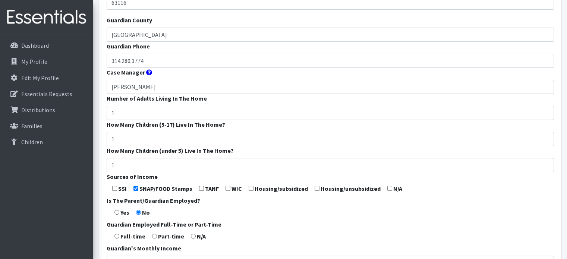
click at [191, 234] on input "radio" at bounding box center [193, 236] width 5 height 5
radio input "true"
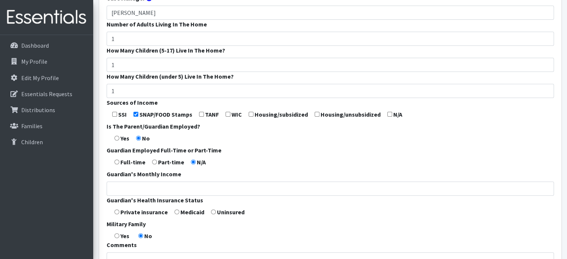
scroll to position [224, 0]
click at [126, 181] on input "Guardian's Monthly Income" at bounding box center [330, 188] width 447 height 14
type input "0"
click at [175, 209] on input "radio" at bounding box center [176, 211] width 5 height 5
radio input "true"
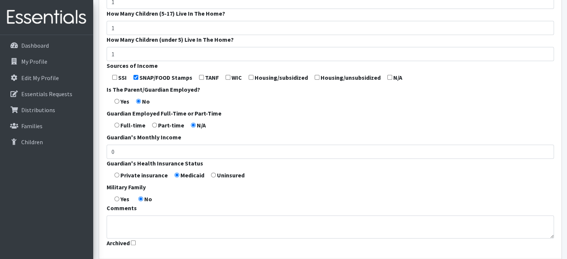
scroll to position [298, 0]
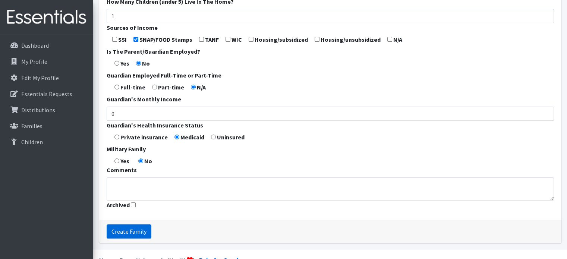
click at [130, 224] on input "Create Family" at bounding box center [129, 231] width 45 height 14
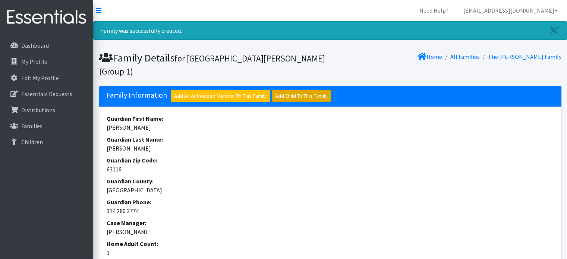
click at [300, 95] on link "Add Child To This Family" at bounding box center [301, 96] width 59 height 12
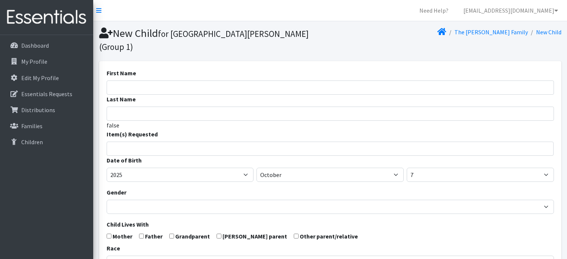
select select
click at [124, 80] on input "First Name" at bounding box center [330, 87] width 447 height 14
type input "[PERSON_NAME]"
click at [122, 107] on input "Last Name" at bounding box center [330, 114] width 447 height 14
type input "[PERSON_NAME]"
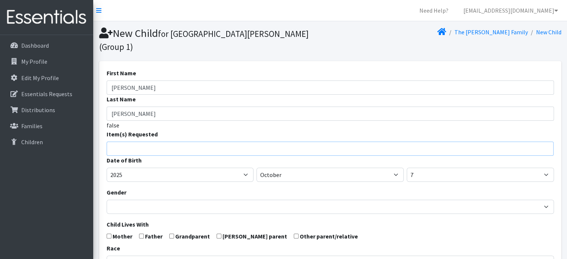
click at [123, 144] on input "search" at bounding box center [335, 147] width 444 height 7
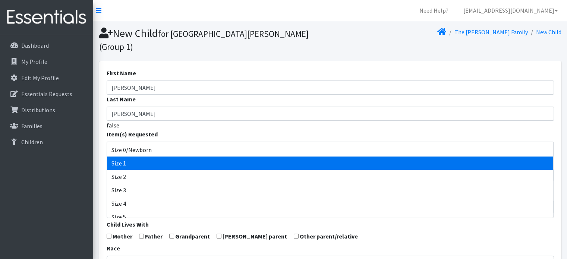
select select "1090"
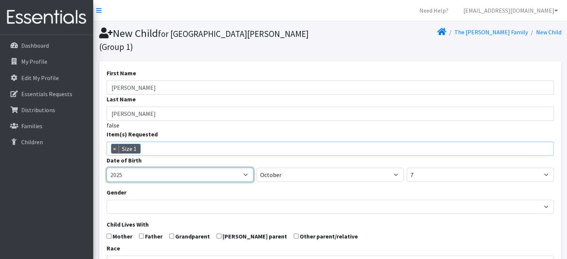
click at [138, 168] on select "2005 2006 2007 2008 2009 2010 2011 2012 2013 2014 2015 2016 2017 2018 2019 2020…" at bounding box center [180, 175] width 147 height 14
click at [107, 168] on select "2005 2006 2007 2008 2009 2010 2011 2012 2013 2014 2015 2016 2017 2018 2019 2020…" at bounding box center [180, 175] width 147 height 14
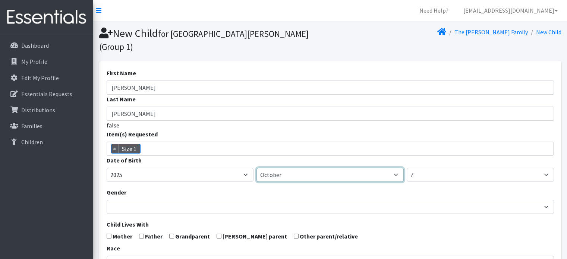
click at [281, 168] on select "January February March April May June July August September October November De…" at bounding box center [329, 175] width 147 height 14
select select "8"
click at [256, 168] on select "January February March April May June July August September October November De…" at bounding box center [329, 175] width 147 height 14
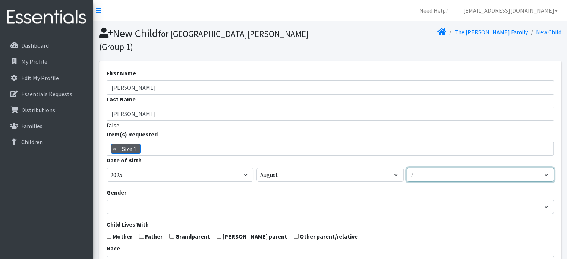
click at [434, 168] on select "1 2 3 4 5 6 7 8 9 10 11 12 13 14 15 16 17 18 19 20 21 22 23 24 25 26 27 28 29 3…" at bounding box center [479, 175] width 147 height 14
select select "20"
click at [406, 168] on select "1 2 3 4 5 6 7 8 9 10 11 12 13 14 15 16 17 18 19 20 21 22 23 24 25 26 27 28 29 3…" at bounding box center [479, 175] width 147 height 14
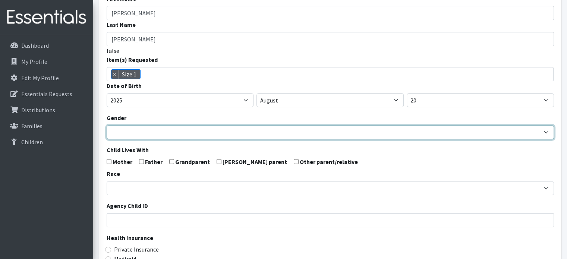
click at [124, 125] on select "Male Female" at bounding box center [330, 132] width 447 height 14
select select "[DEMOGRAPHIC_DATA]"
click at [107, 125] on select "Male Female" at bounding box center [330, 132] width 447 height 14
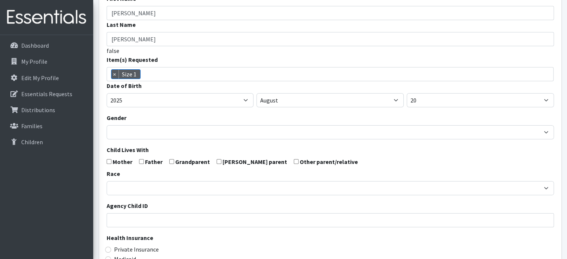
click at [110, 159] on input "checkbox" at bounding box center [109, 161] width 5 height 5
checkbox input "true"
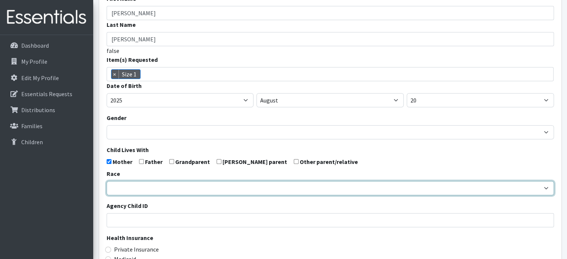
click at [121, 181] on select "African American Caucasian Hispanic Asian American Indian Pacific Islander Mult…" at bounding box center [330, 188] width 447 height 14
select select "Hispanic"
click at [107, 181] on select "African American Caucasian Hispanic Asian American Indian Pacific Islander Mult…" at bounding box center [330, 188] width 447 height 14
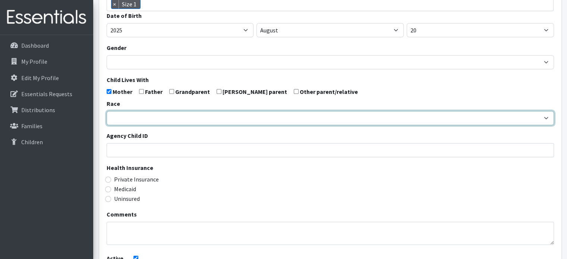
scroll to position [149, 0]
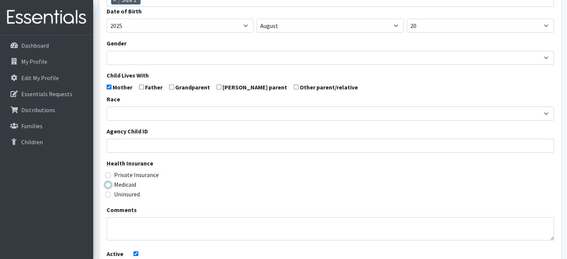
click at [107, 182] on input "Medicaid" at bounding box center [108, 185] width 6 height 6
radio input "true"
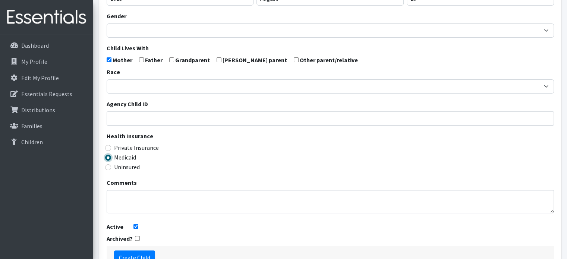
scroll to position [214, 0]
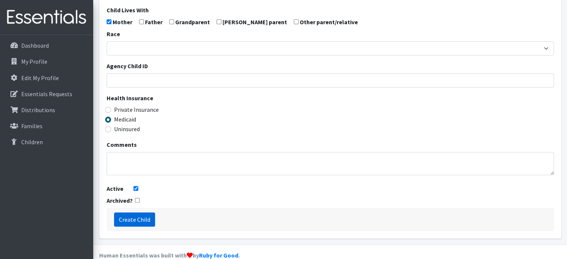
click at [136, 212] on input "Create Child" at bounding box center [134, 219] width 41 height 14
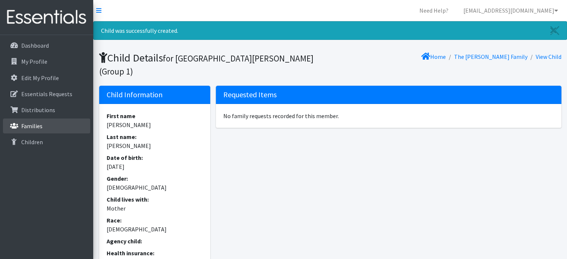
click at [36, 126] on p "Families" at bounding box center [31, 125] width 21 height 7
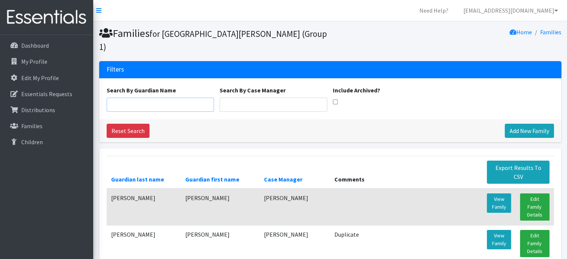
click at [126, 98] on input "Search By Guardian Name" at bounding box center [161, 105] width 108 height 14
type input "esquivel"
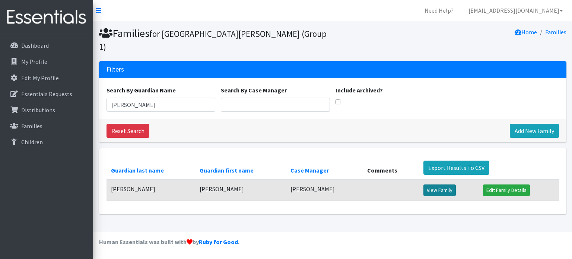
click at [428, 184] on link "View Family" at bounding box center [440, 190] width 32 height 12
